Goal: Transaction & Acquisition: Subscribe to service/newsletter

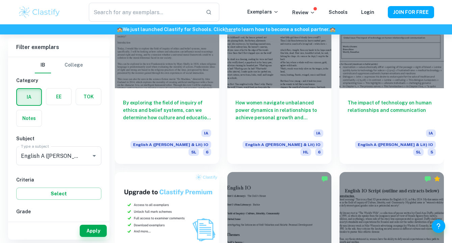
scroll to position [347, 0]
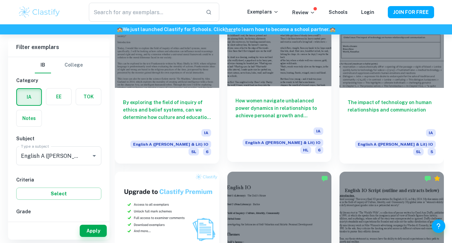
click at [283, 104] on h6 "How women navigate unbalanced power dynamics in relationships to achieve person…" at bounding box center [280, 108] width 88 height 22
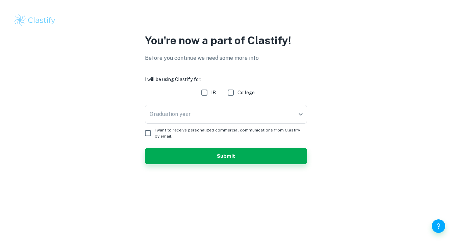
checkbox input "true"
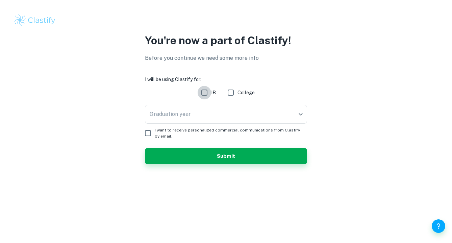
click at [205, 90] on input "IB" at bounding box center [205, 93] width 14 height 14
checkbox input "true"
click at [175, 116] on body "We value your privacy We use cookies to enhance your browsing experience, serve…" at bounding box center [226, 121] width 452 height 243
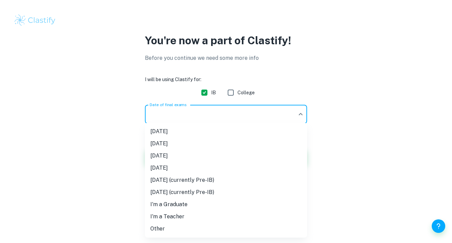
click at [176, 155] on li "[DATE]" at bounding box center [226, 156] width 162 height 12
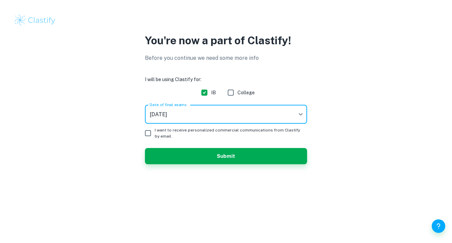
type input "M26"
click at [150, 132] on input "I want to receive personalized commercial communications from Clastify by email." at bounding box center [148, 133] width 14 height 14
checkbox input "true"
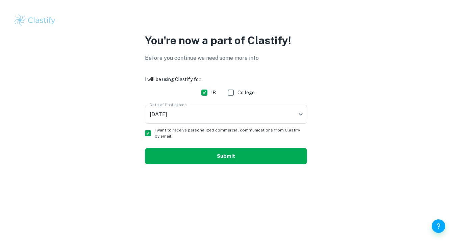
click at [214, 155] on button "Submit" at bounding box center [226, 156] width 162 height 16
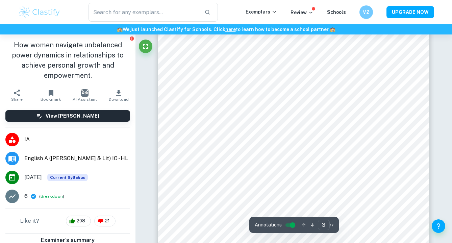
scroll to position [819, 0]
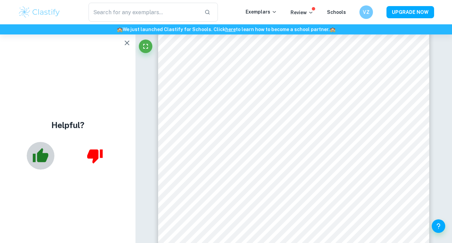
click at [40, 156] on icon "button" at bounding box center [41, 155] width 16 height 14
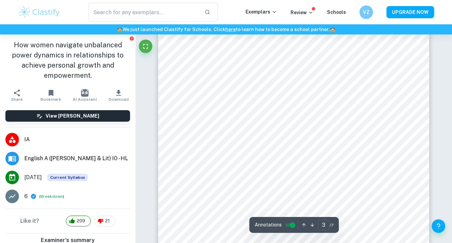
scroll to position [884, 0]
click at [120, 91] on icon "button" at bounding box center [119, 93] width 8 height 8
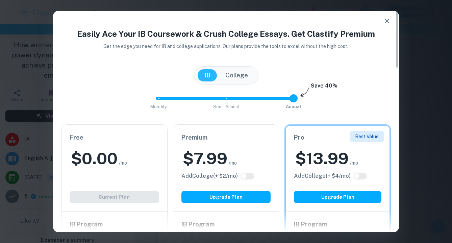
click at [145, 156] on div "$ 0.00 /mo" at bounding box center [115, 159] width 90 height 22
click at [134, 203] on div "Free $ 0.00 /mo Add College (+ $ 2 /mo) Current Plan" at bounding box center [115, 168] width 106 height 87
click at [388, 23] on icon "button" at bounding box center [387, 21] width 8 height 8
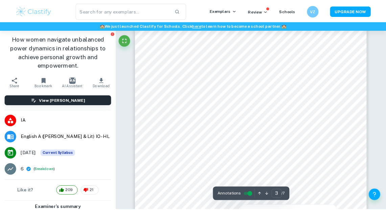
scroll to position [908, 0]
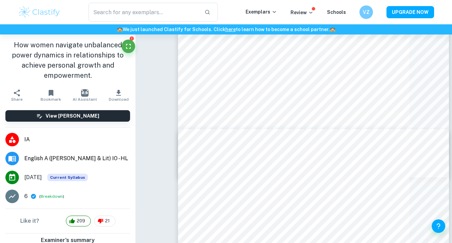
type input "3"
